Goal: Information Seeking & Learning: Learn about a topic

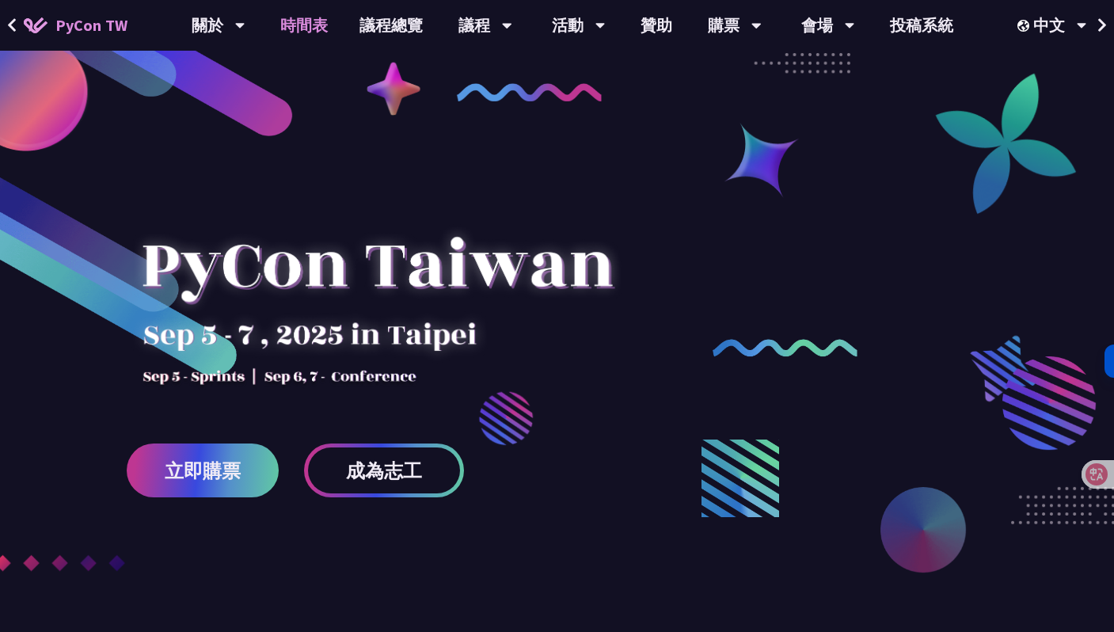
click at [315, 25] on link "時間表" at bounding box center [304, 25] width 79 height 51
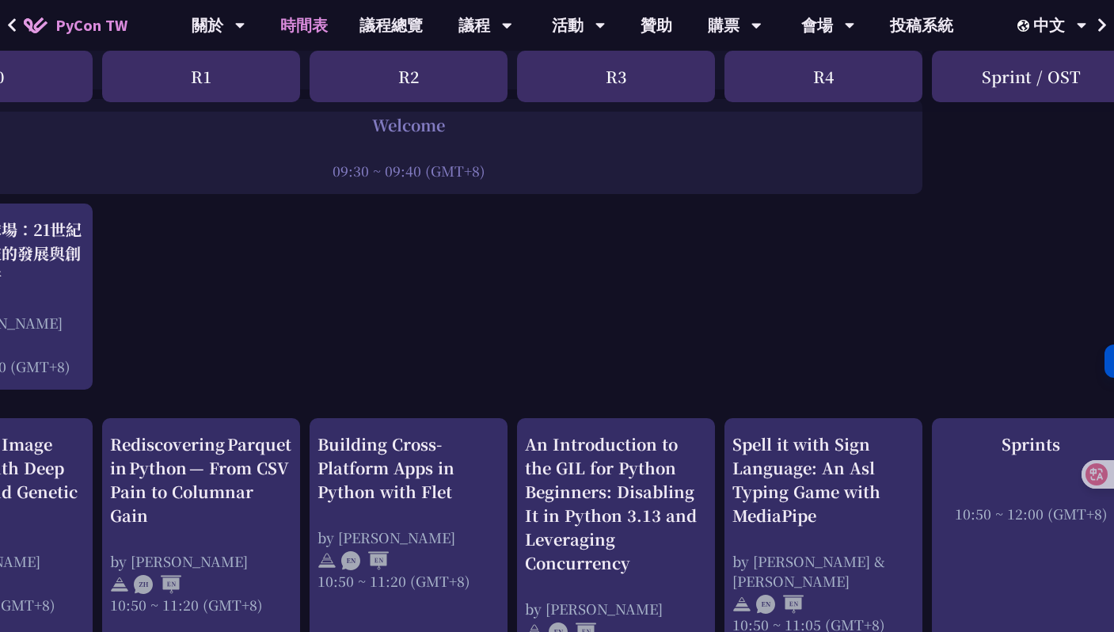
scroll to position [0, 121]
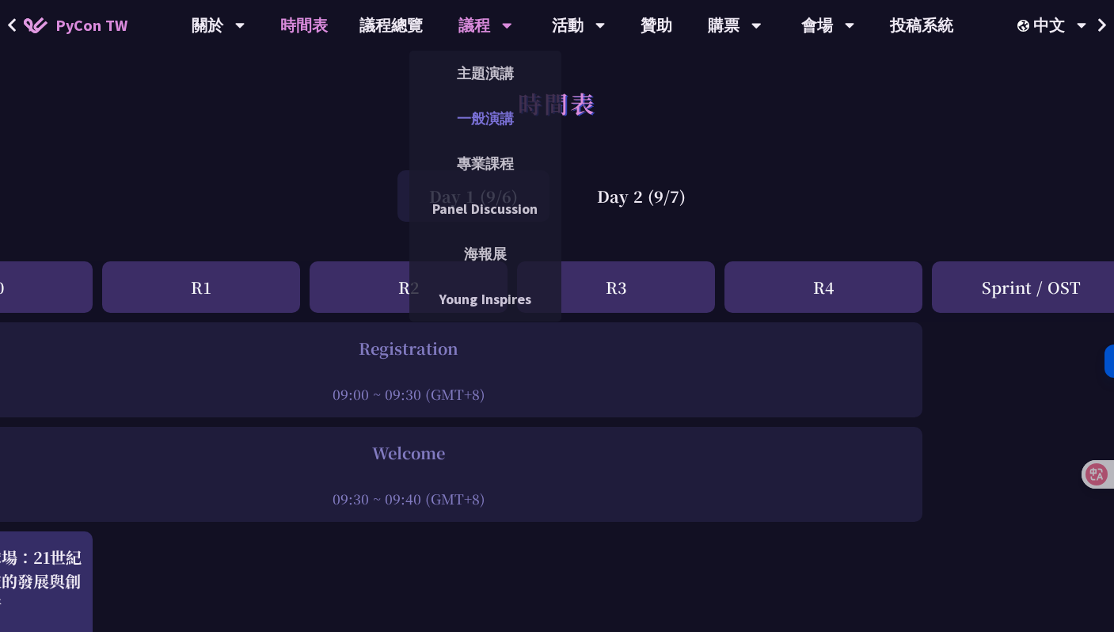
click at [490, 118] on link "一般演講" at bounding box center [485, 118] width 152 height 37
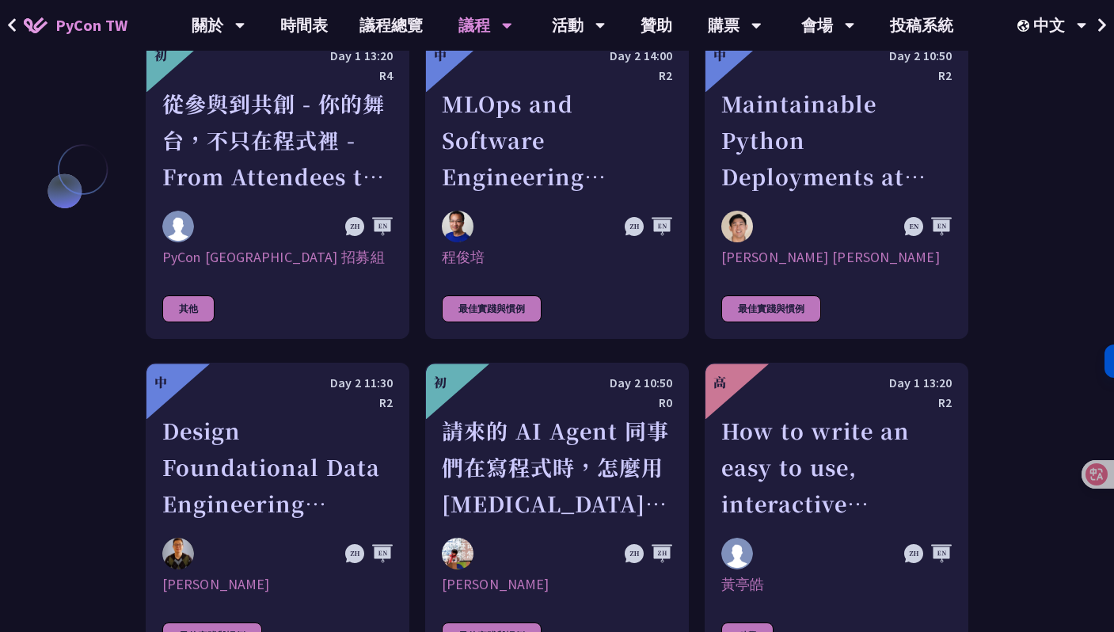
scroll to position [4068, 0]
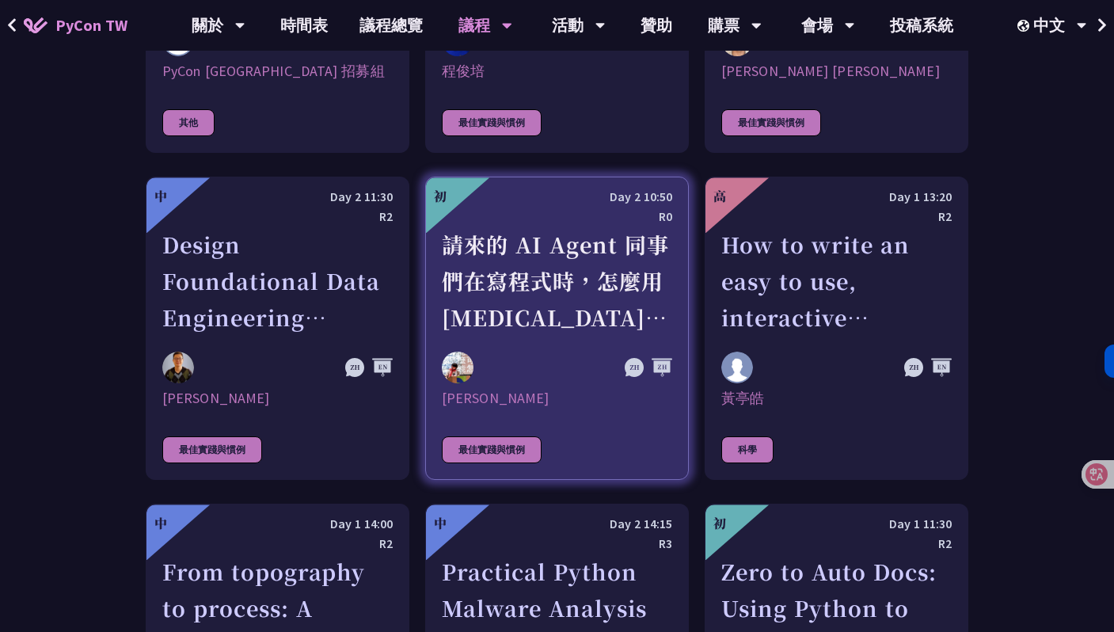
click at [581, 261] on div "請來的 AI Agent 同事們在寫程式時，怎麼用 [MEDICAL_DATA] 去除各種幻想與盲點" at bounding box center [557, 281] width 230 height 109
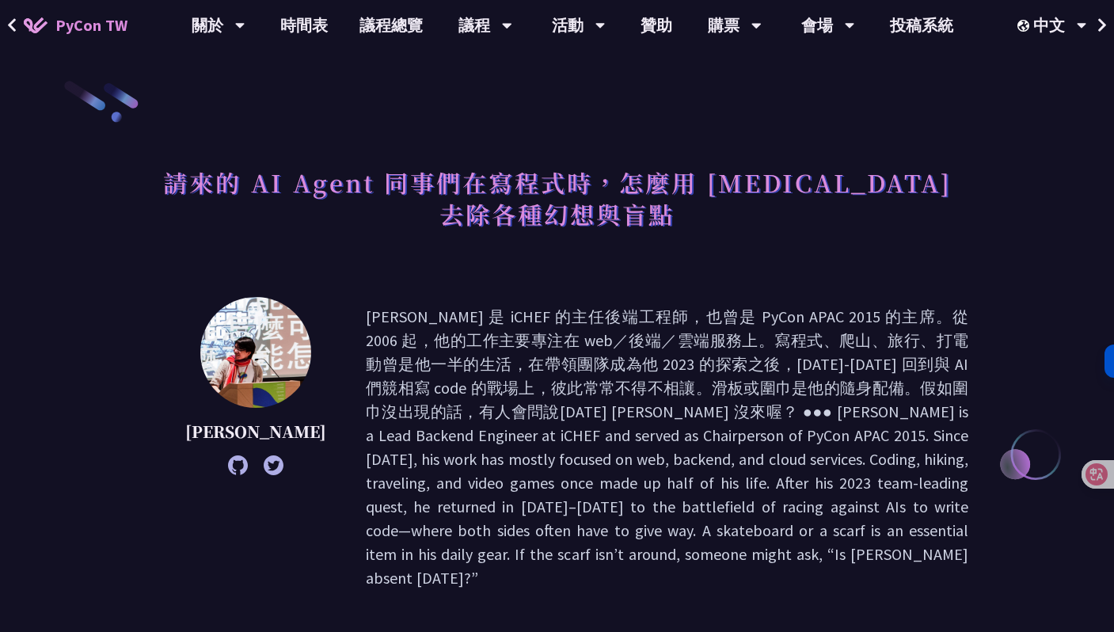
scroll to position [341, 0]
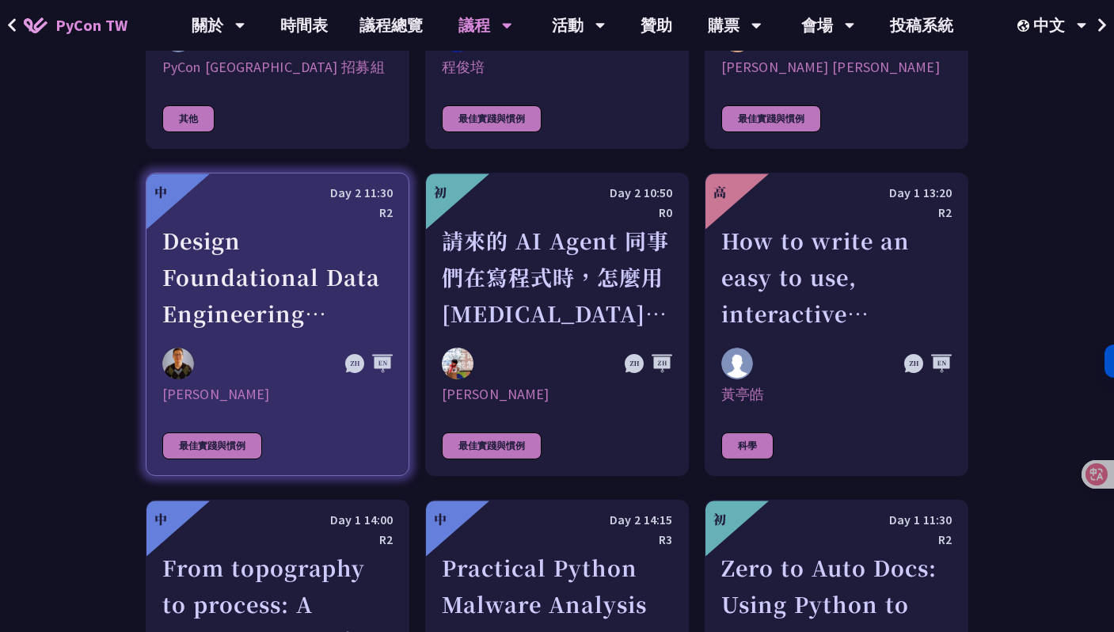
scroll to position [3932, 0]
